Goal: Check status

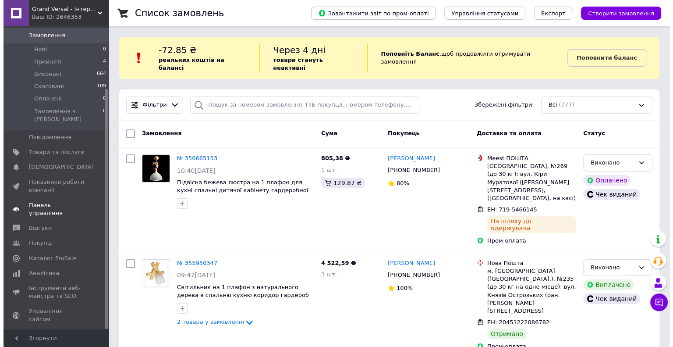
scroll to position [78, 0]
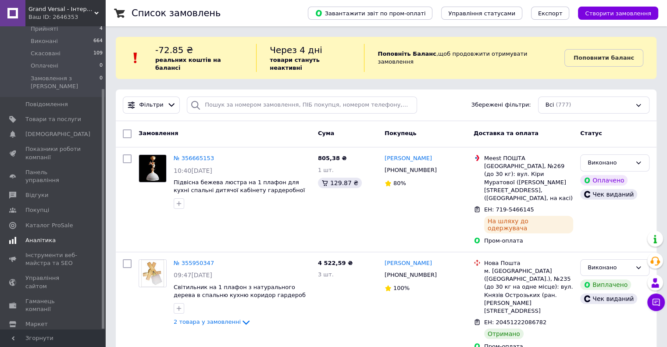
click at [41, 236] on span "Аналітика" at bounding box center [40, 240] width 30 height 8
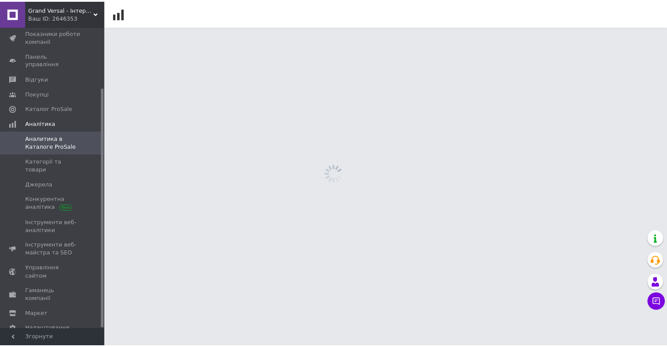
scroll to position [77, 0]
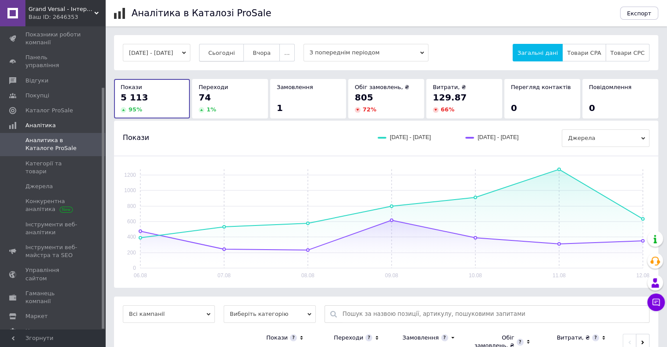
click at [226, 51] on span "Сьогодні" at bounding box center [221, 53] width 27 height 7
